Goal: Task Accomplishment & Management: Use online tool/utility

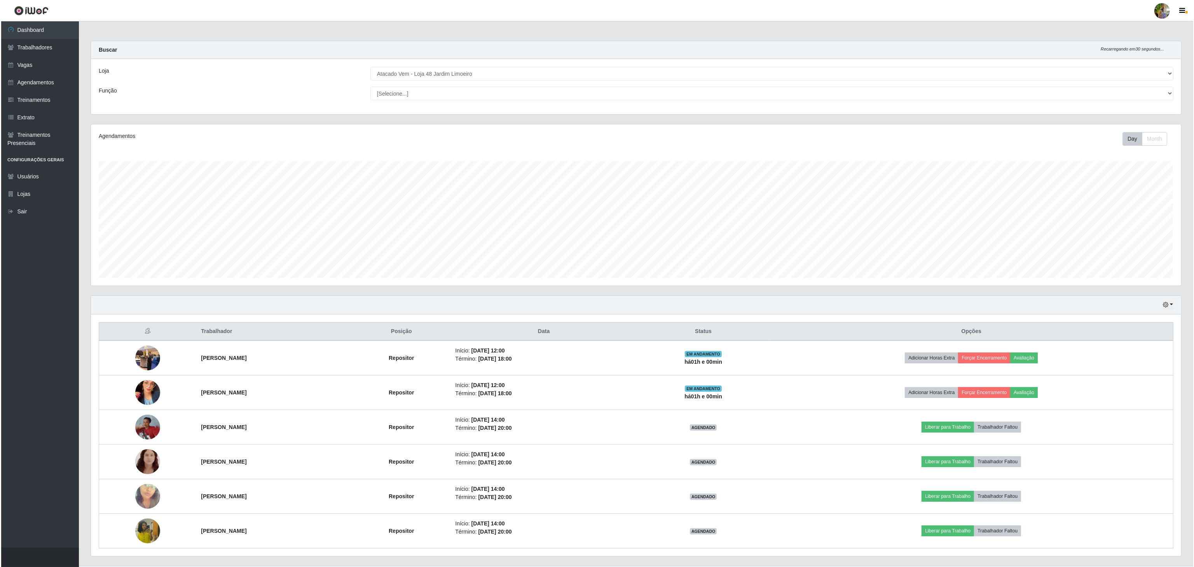
scroll to position [162, 1089]
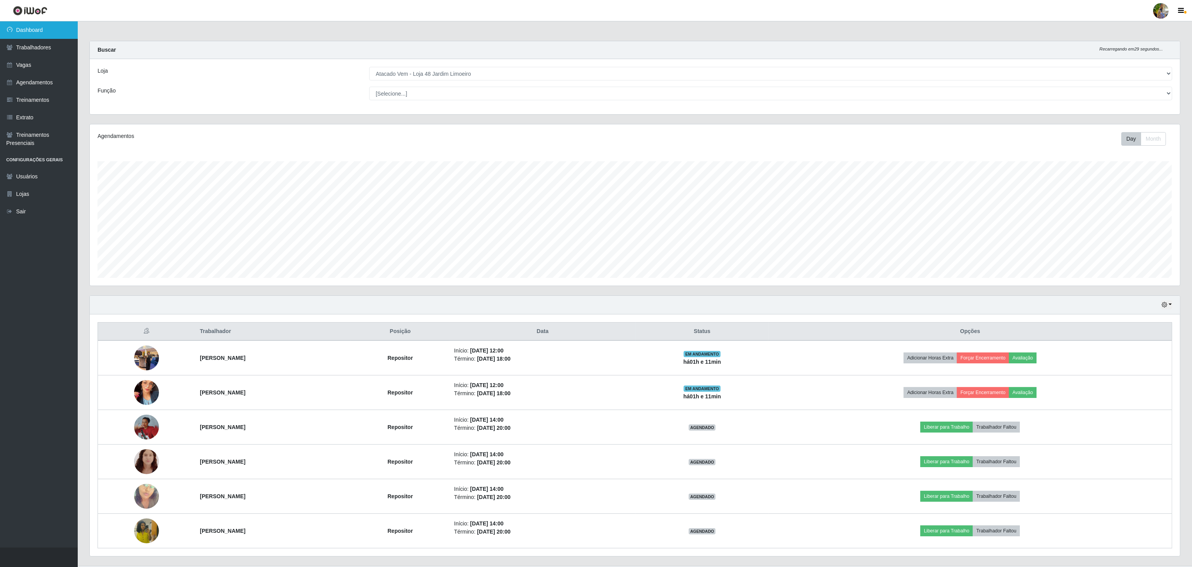
click at [47, 24] on link "Dashboard" at bounding box center [39, 29] width 78 height 17
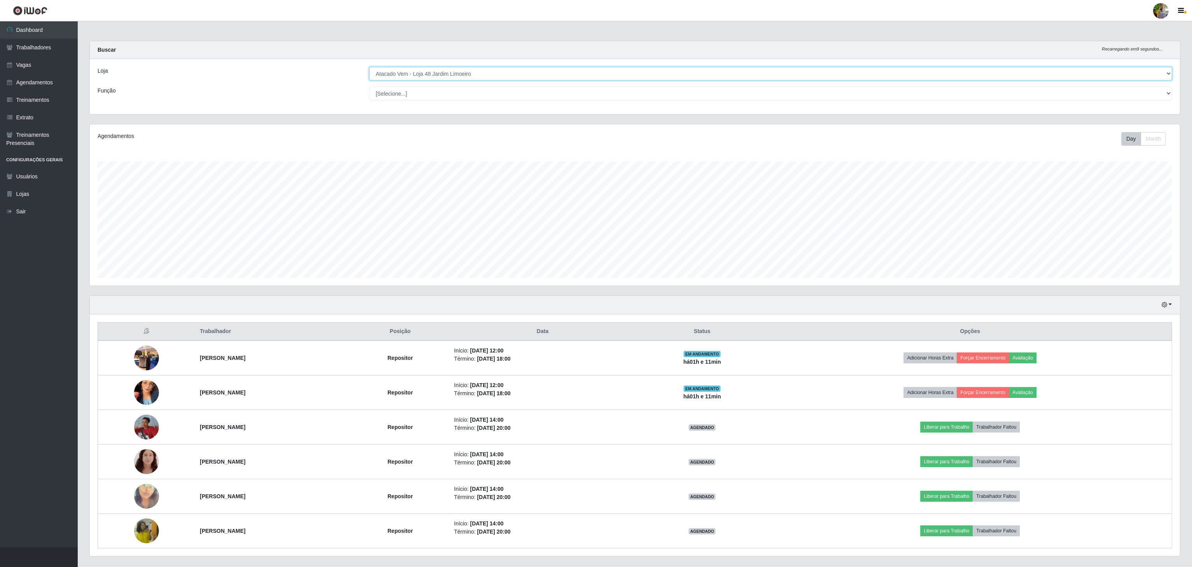
click at [414, 68] on select "[Selecione...] Atacado Vem - [GEOGRAPHIC_DATA] 30 Laranjeiras Velha Atacado Vem…" at bounding box center [770, 74] width 803 height 14
select select "470"
click at [370, 67] on select "[Selecione...] Atacado Vem - [GEOGRAPHIC_DATA] 30 Laranjeiras Velha Atacado Vem…" at bounding box center [770, 74] width 803 height 14
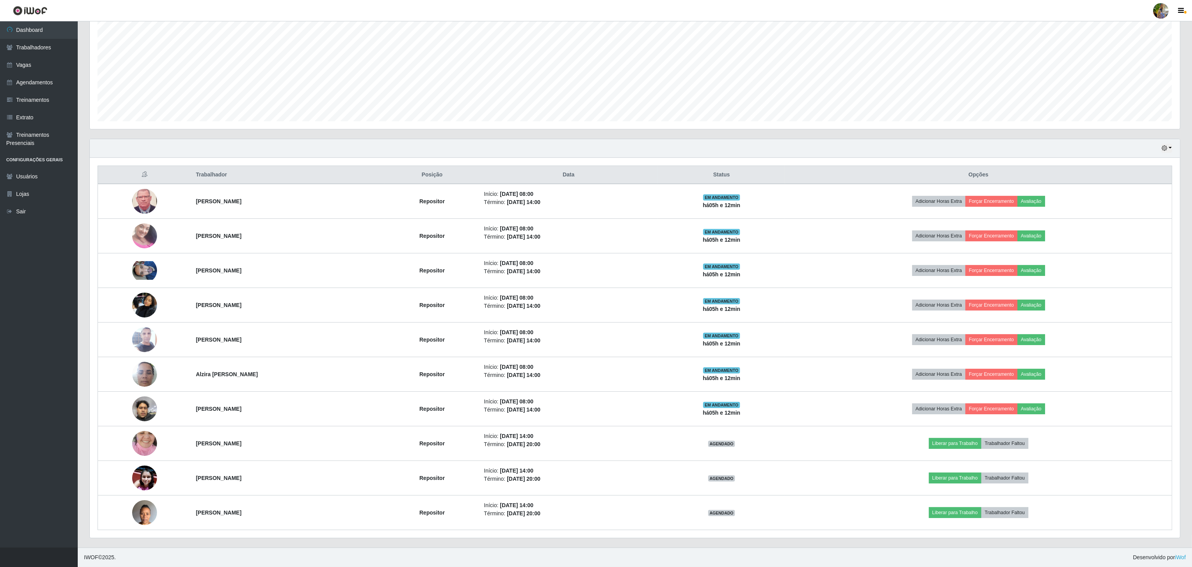
scroll to position [162, 0]
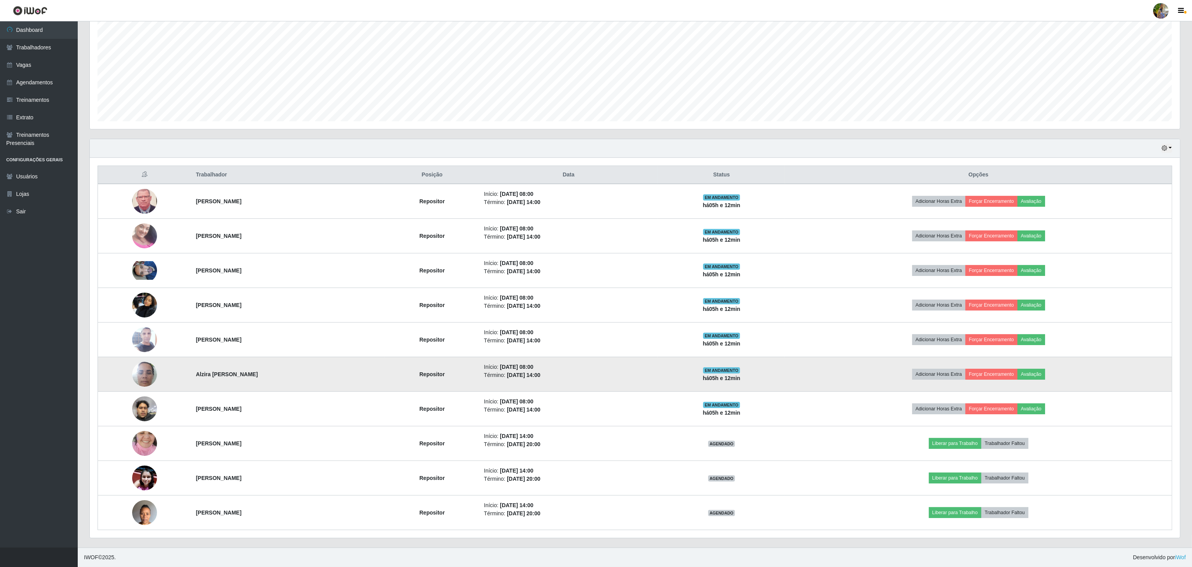
drag, startPoint x: 246, startPoint y: 373, endPoint x: 301, endPoint y: 377, distance: 55.3
click at [301, 377] on tr "Alzira [PERSON_NAME] Repositor Início: [DATE] 08:00 Término: [DATE] 14:00 EM AN…" at bounding box center [635, 374] width 1074 height 35
copy tr "Alzira [PERSON_NAME]"
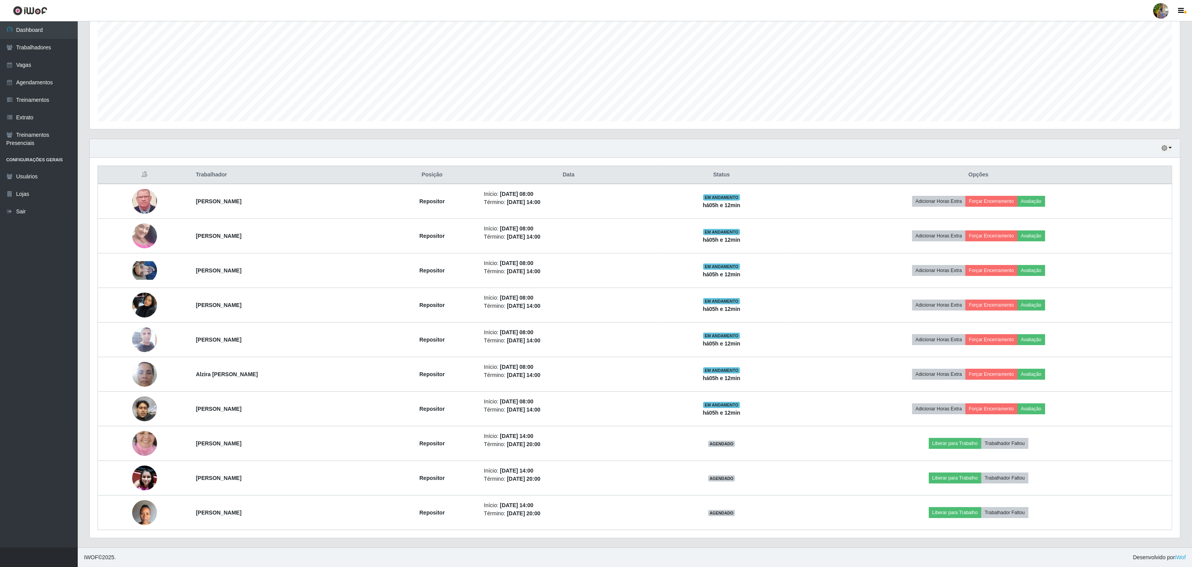
copy tr "Alzira [PERSON_NAME]"
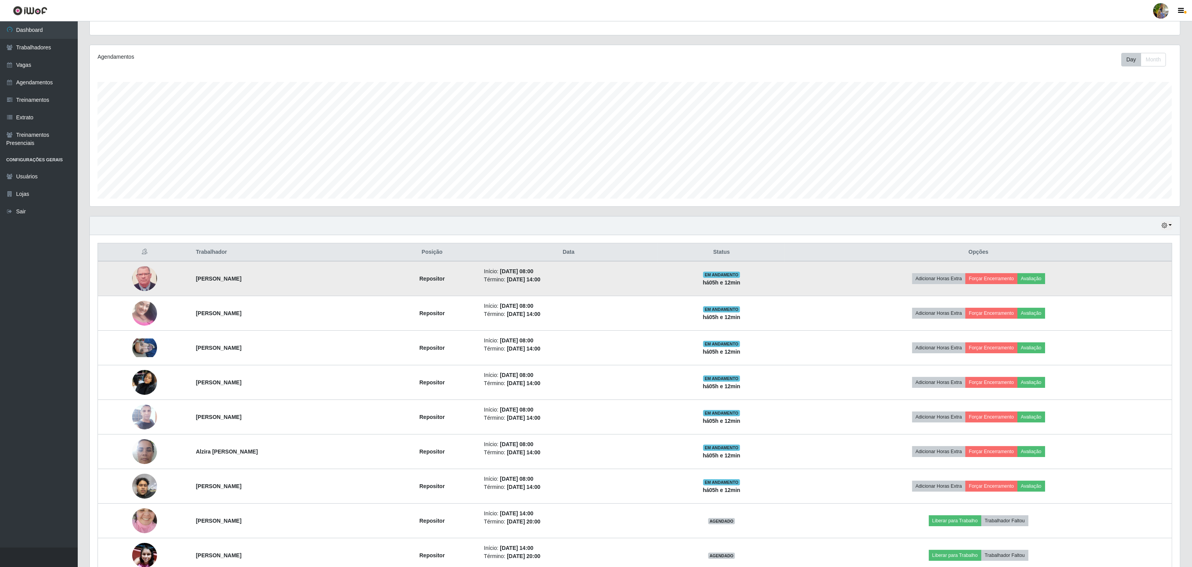
scroll to position [0, 0]
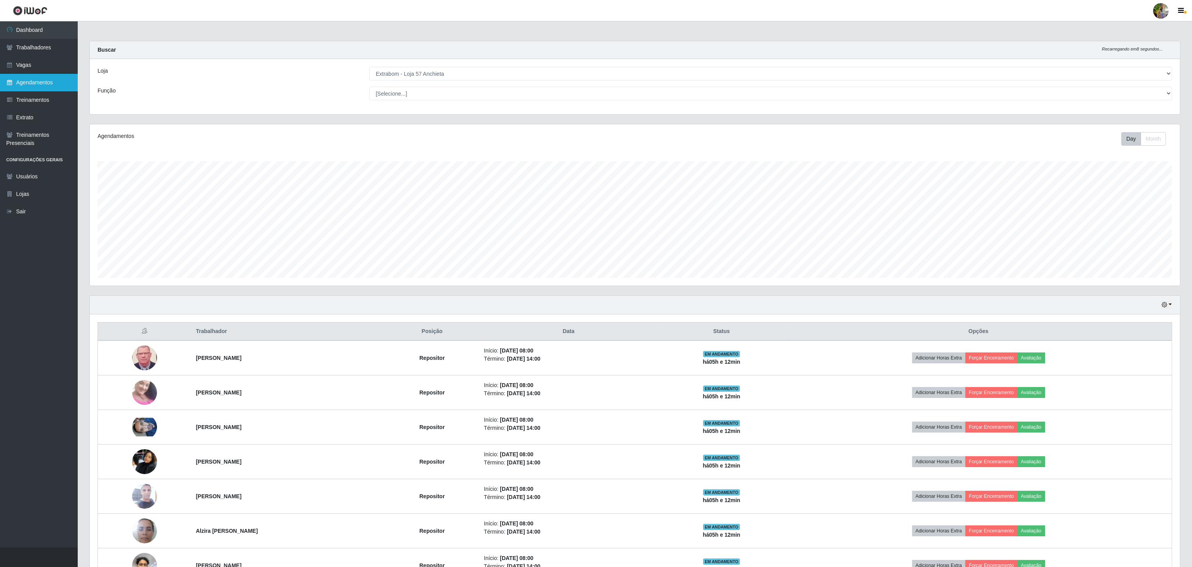
click at [45, 82] on link "Agendamentos" at bounding box center [39, 82] width 78 height 17
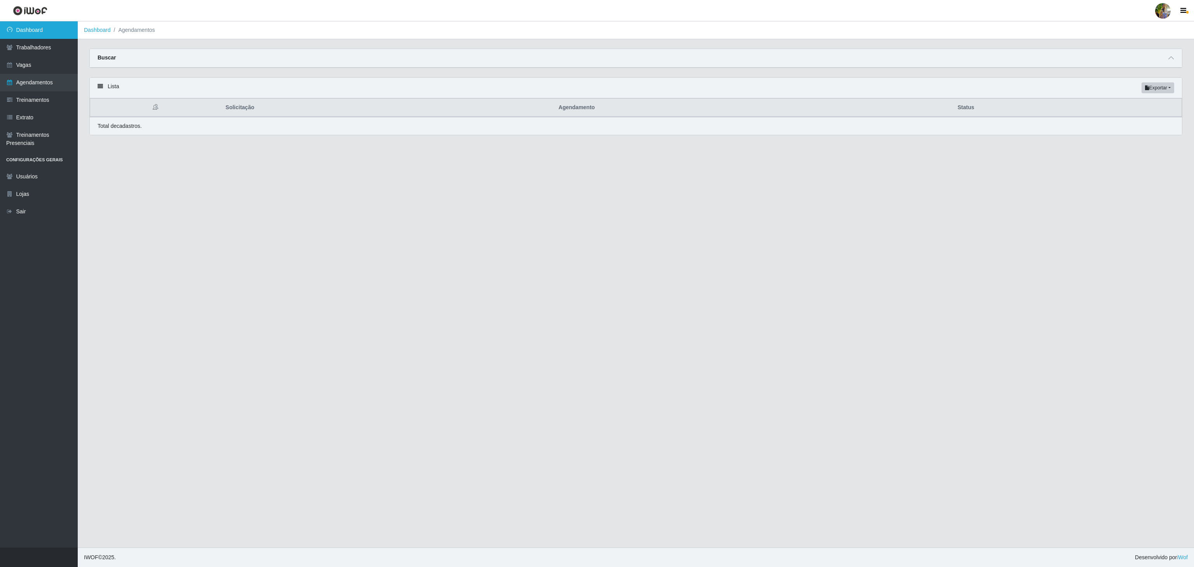
click at [37, 26] on link "Dashboard" at bounding box center [39, 29] width 78 height 17
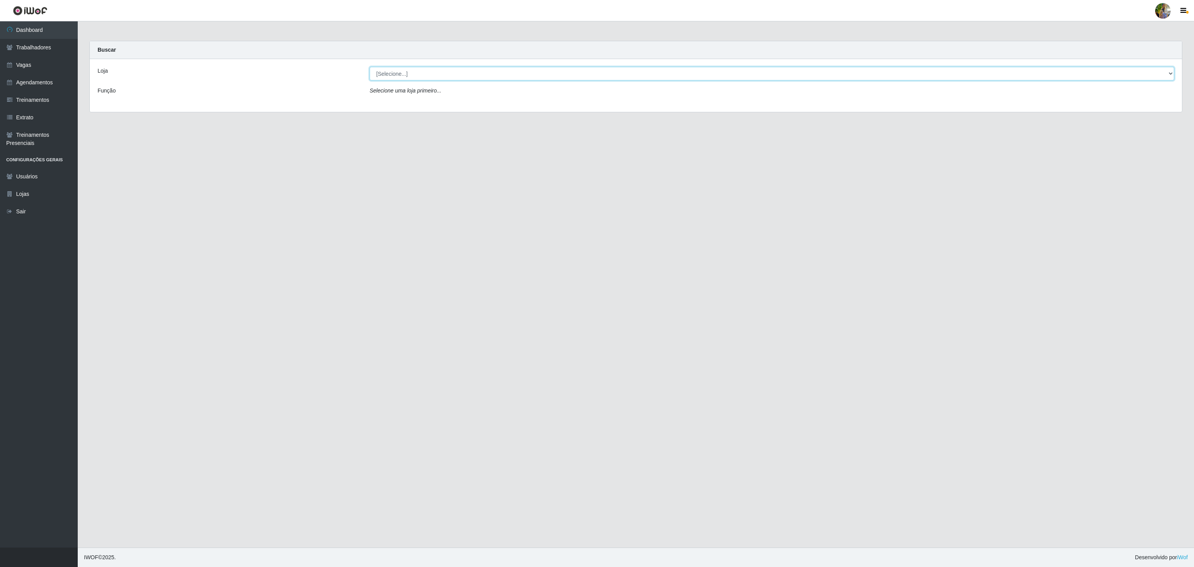
click at [412, 71] on select "[Selecione...] Atacado Vem - [GEOGRAPHIC_DATA] 30 Laranjeiras Velha Atacado Vem…" at bounding box center [772, 74] width 804 height 14
click at [370, 67] on select "[Selecione...] Atacado Vem - [GEOGRAPHIC_DATA] 30 Laranjeiras Velha Atacado Vem…" at bounding box center [772, 74] width 804 height 14
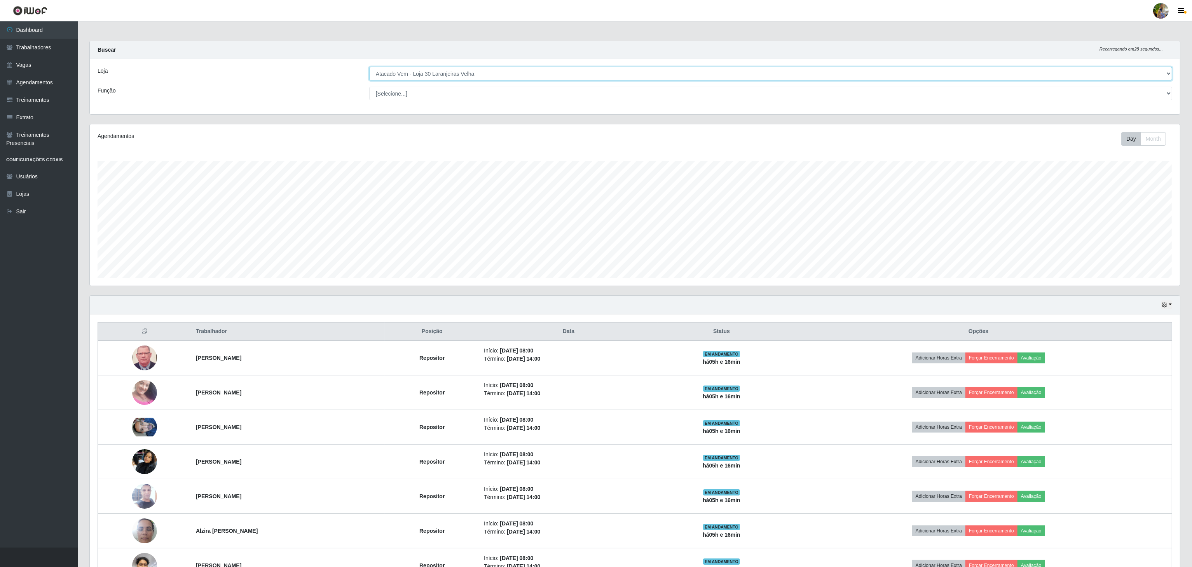
click at [458, 75] on select "[Selecione...] Atacado Vem - [GEOGRAPHIC_DATA] 30 Laranjeiras Velha Atacado Vem…" at bounding box center [770, 74] width 803 height 14
click at [370, 67] on select "[Selecione...] Atacado Vem - [GEOGRAPHIC_DATA] 30 Laranjeiras Velha Atacado Vem…" at bounding box center [770, 74] width 803 height 14
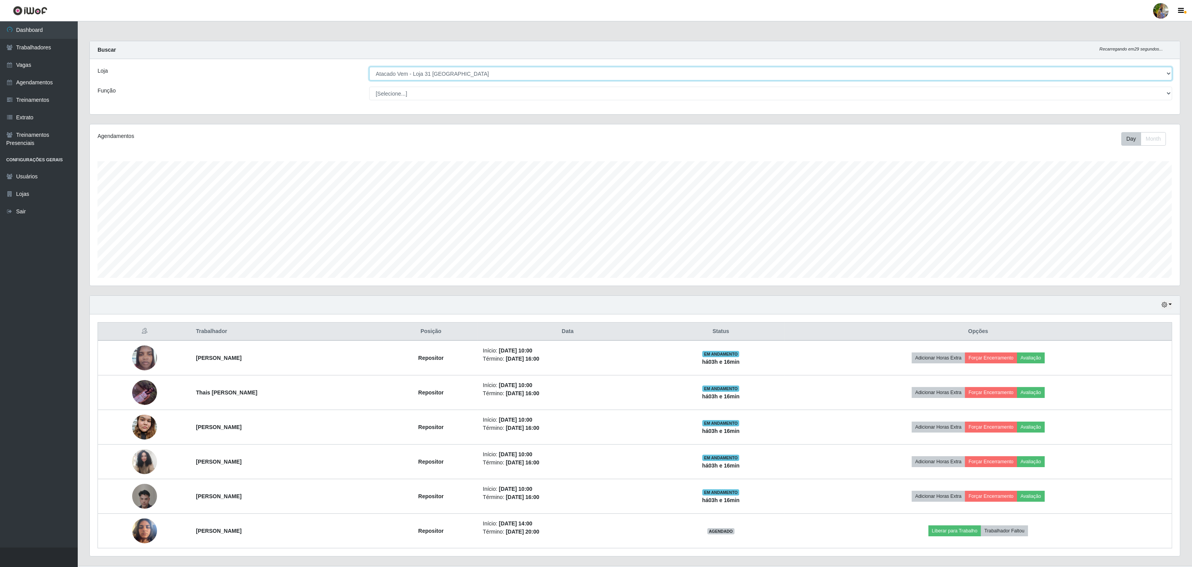
scroll to position [22, 0]
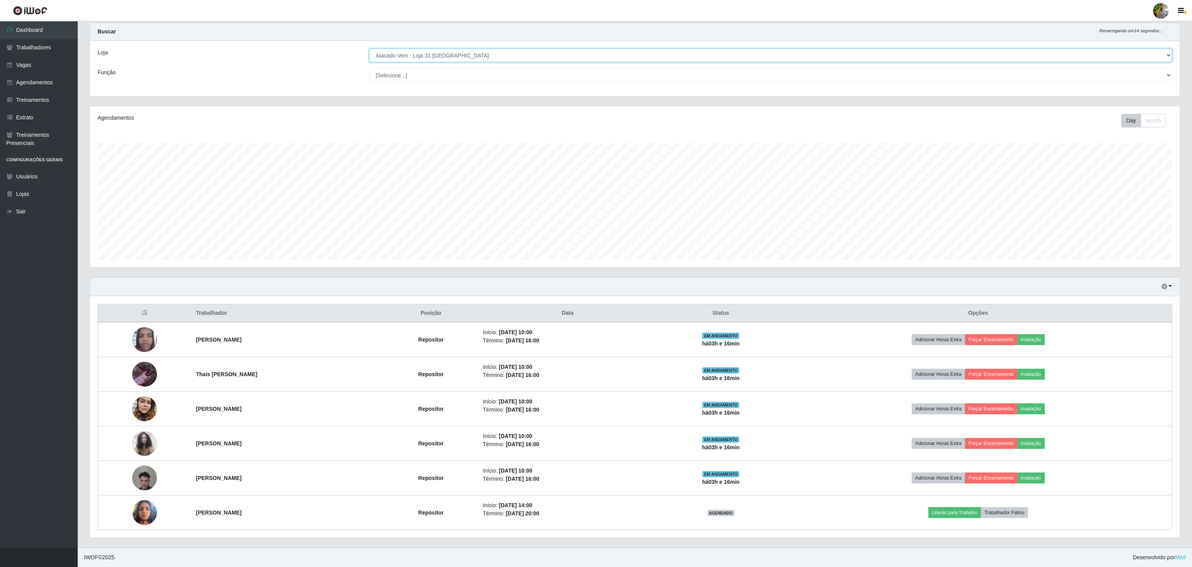
click at [532, 56] on select "[Selecione...] Atacado Vem - [GEOGRAPHIC_DATA] 30 Laranjeiras Velha Atacado Vem…" at bounding box center [770, 56] width 803 height 14
click at [370, 62] on select "[Selecione...] Atacado Vem - [GEOGRAPHIC_DATA] 30 Laranjeiras Velha Atacado Vem…" at bounding box center [770, 56] width 803 height 14
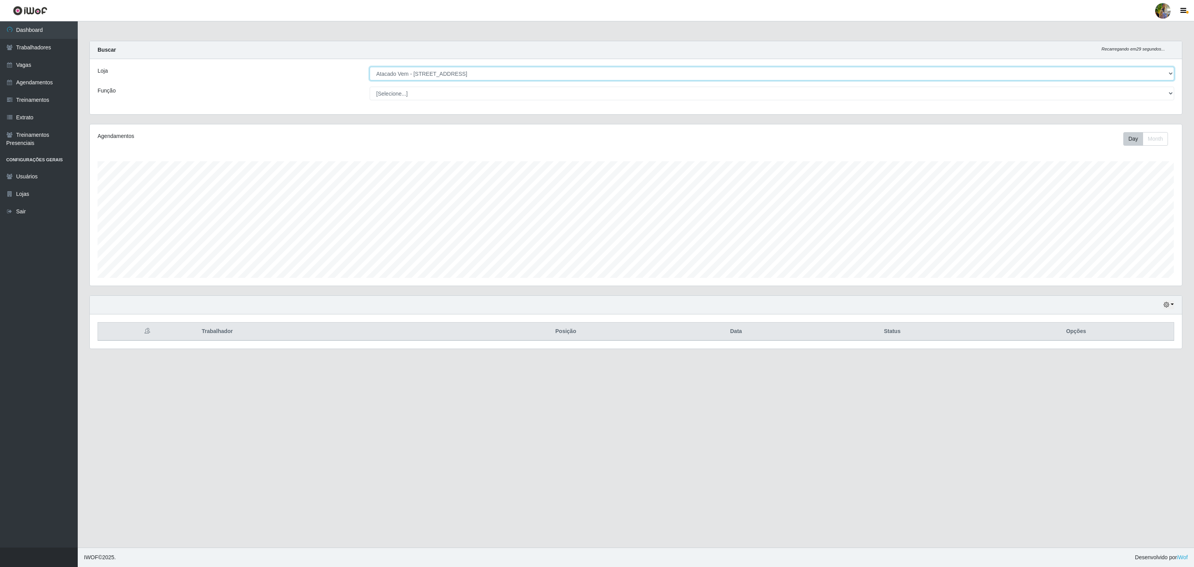
click at [442, 77] on select "[Selecione...] Atacado Vem - [GEOGRAPHIC_DATA] 30 Laranjeiras Velha Atacado Vem…" at bounding box center [772, 74] width 804 height 14
click at [370, 67] on select "[Selecione...] Atacado Vem - [GEOGRAPHIC_DATA] 30 Laranjeiras Velha Atacado Vem…" at bounding box center [772, 74] width 804 height 14
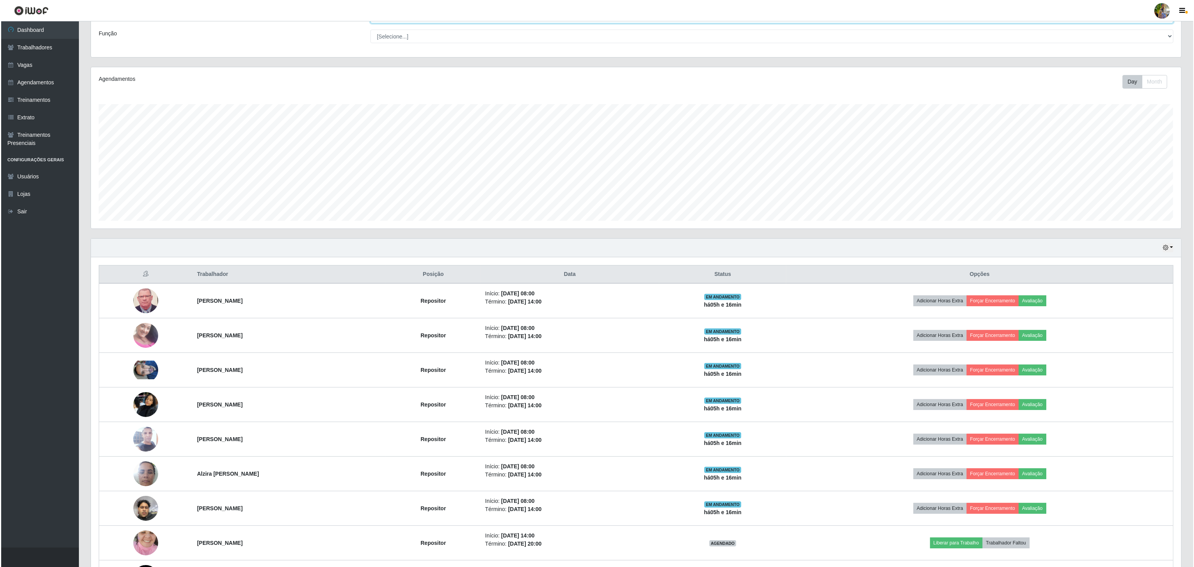
scroll to position [0, 0]
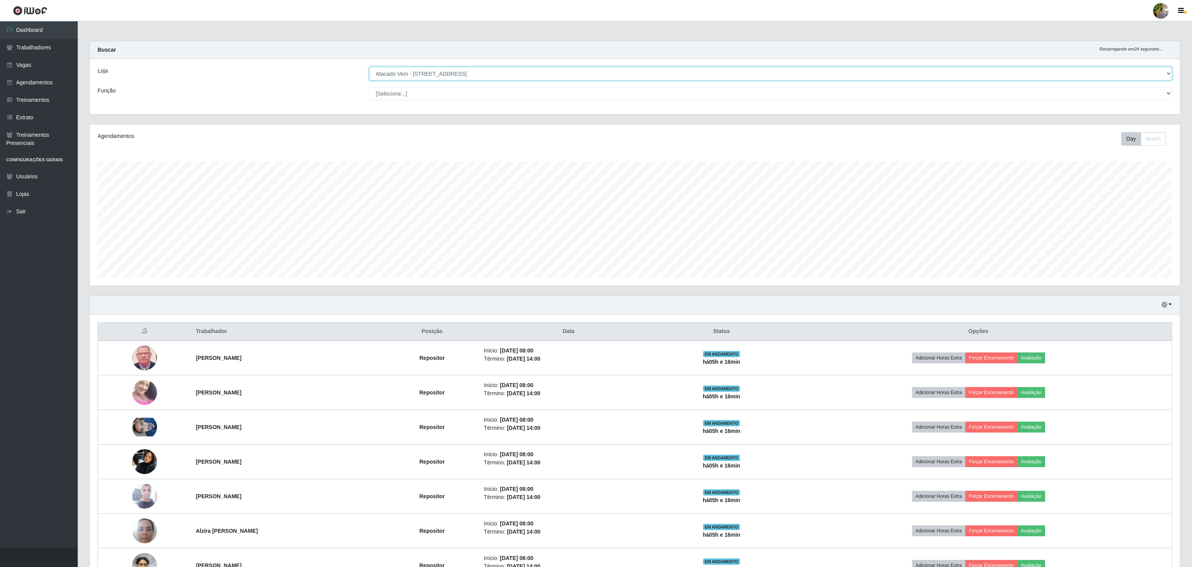
drag, startPoint x: 409, startPoint y: 70, endPoint x: 416, endPoint y: 72, distance: 7.5
click at [409, 70] on select "[Selecione...] Atacado Vem - [GEOGRAPHIC_DATA] 30 Laranjeiras Velha Atacado Vem…" at bounding box center [770, 74] width 803 height 14
click at [370, 67] on select "[Selecione...] Atacado Vem - [GEOGRAPHIC_DATA] 30 Laranjeiras Velha Atacado Vem…" at bounding box center [770, 74] width 803 height 14
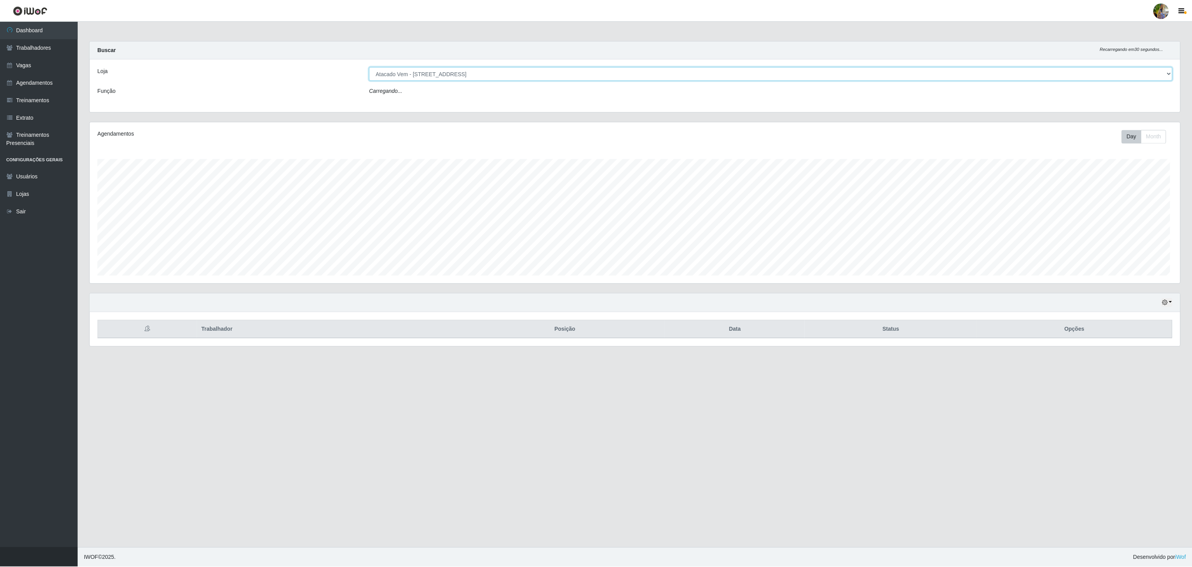
scroll to position [162, 1091]
click at [446, 75] on select "[Selecione...] Atacado Vem - [GEOGRAPHIC_DATA] 30 Laranjeiras Velha Atacado Vem…" at bounding box center [772, 74] width 804 height 14
select select "461"
click at [370, 67] on select "[Selecione...] Atacado Vem - [GEOGRAPHIC_DATA] 30 Laranjeiras Velha Atacado Vem…" at bounding box center [772, 74] width 804 height 14
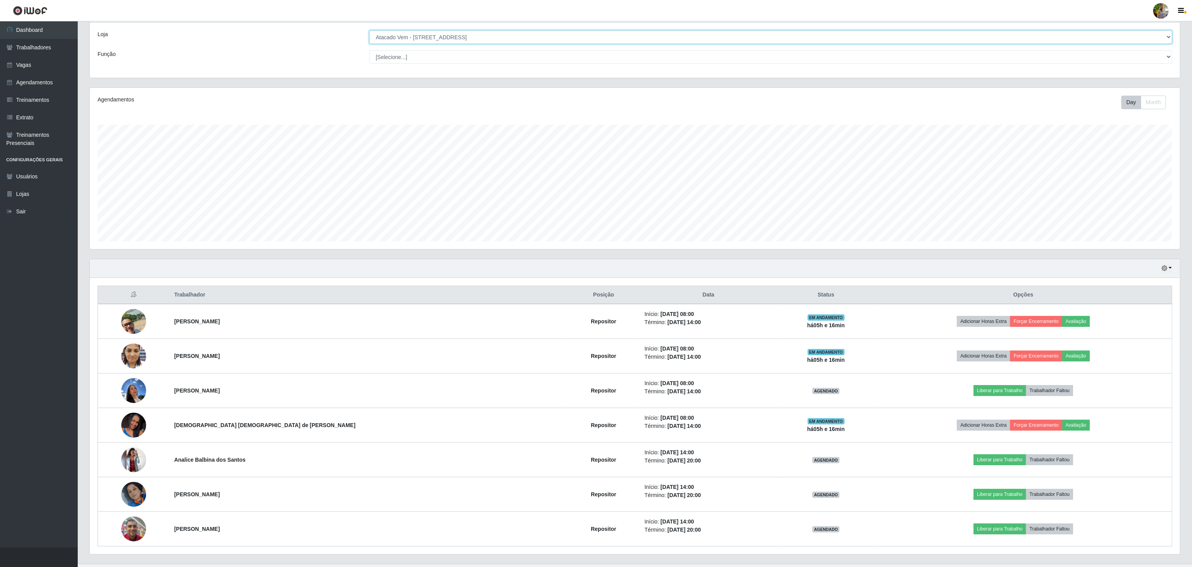
scroll to position [57, 0]
